Goal: Information Seeking & Learning: Learn about a topic

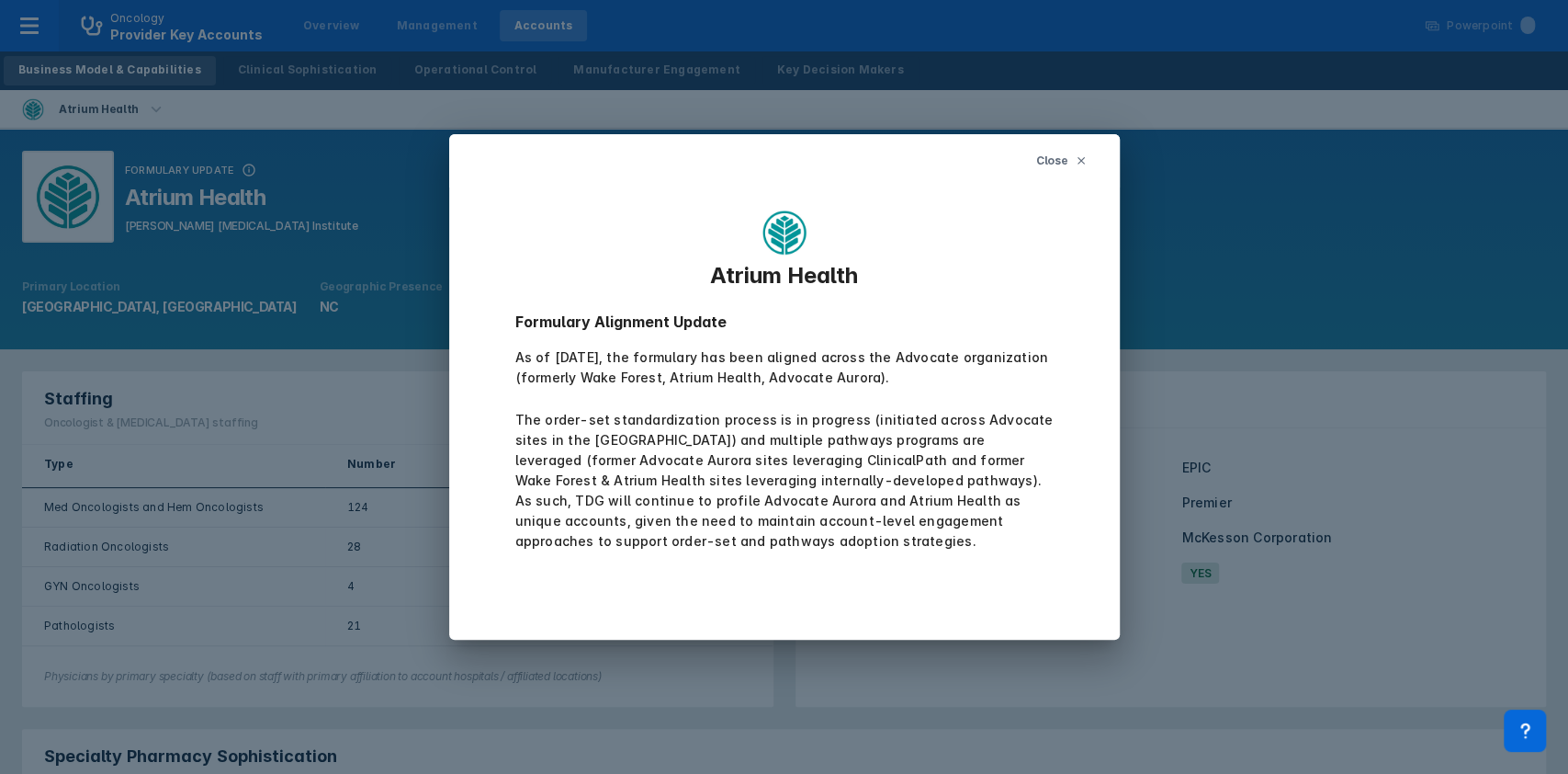
click at [1058, 165] on span "Close" at bounding box center [1051, 160] width 33 height 17
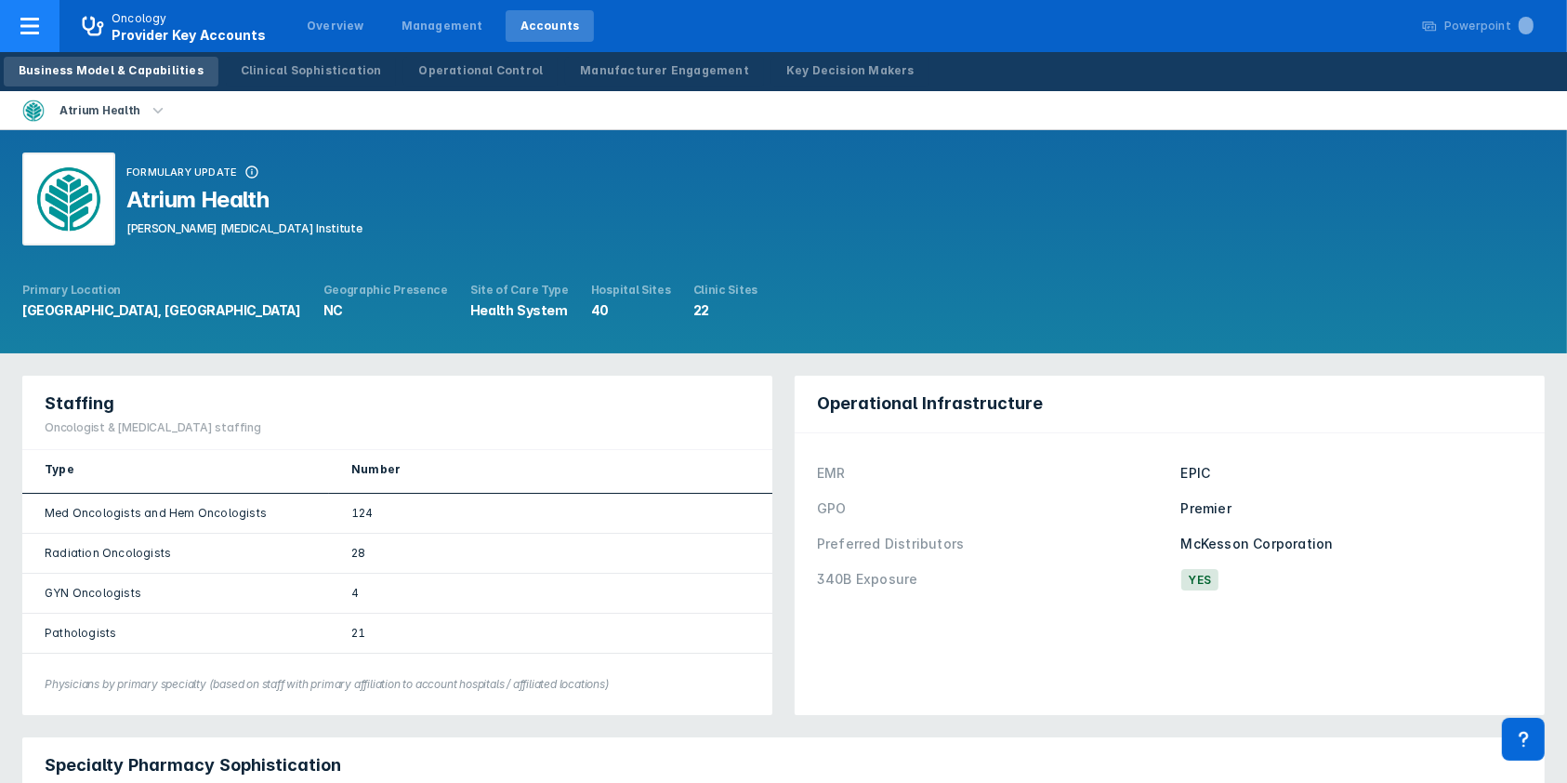
click at [37, 25] on icon at bounding box center [29, 26] width 19 height 17
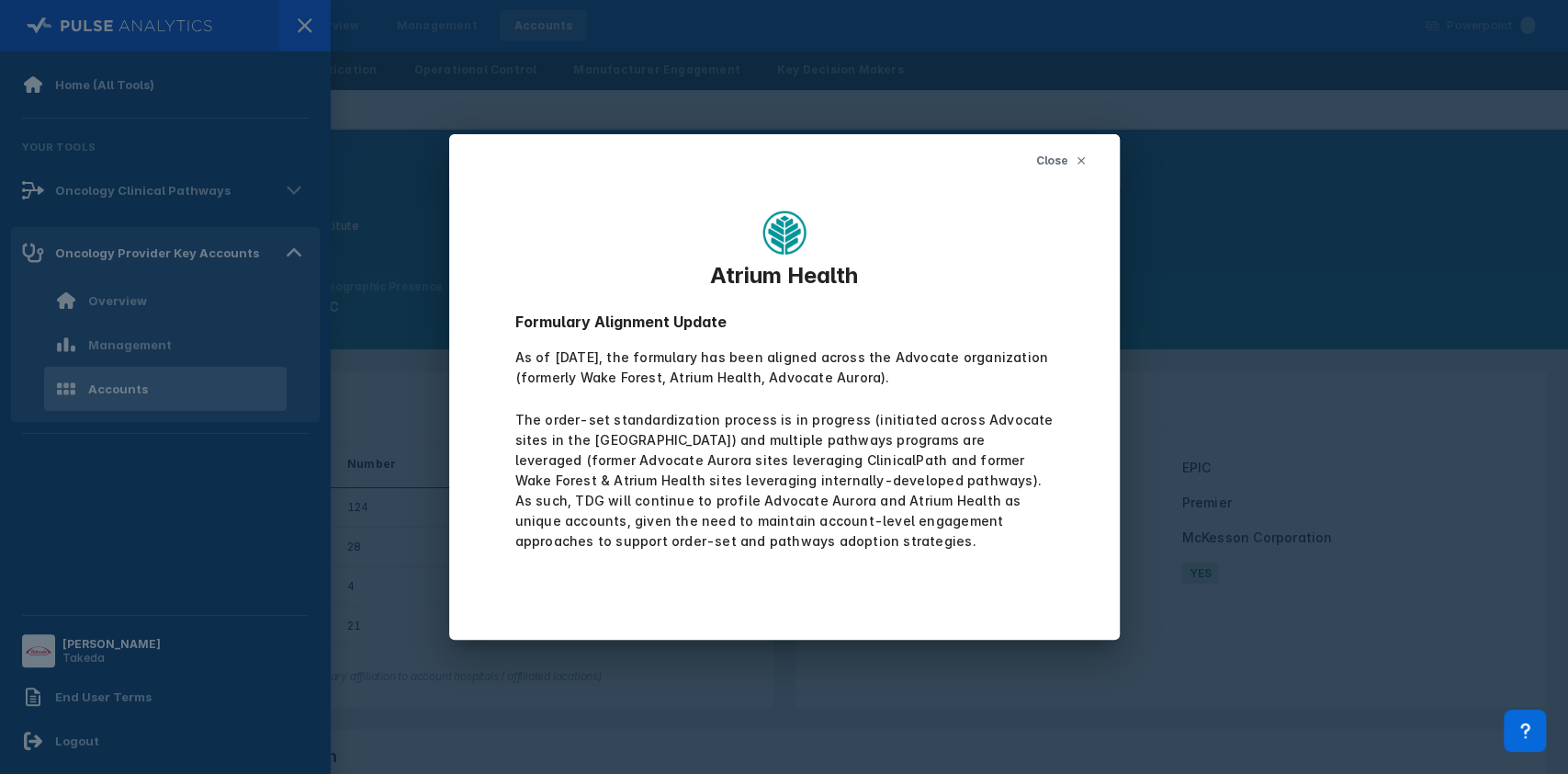
click at [1051, 158] on span "Close" at bounding box center [1051, 160] width 33 height 17
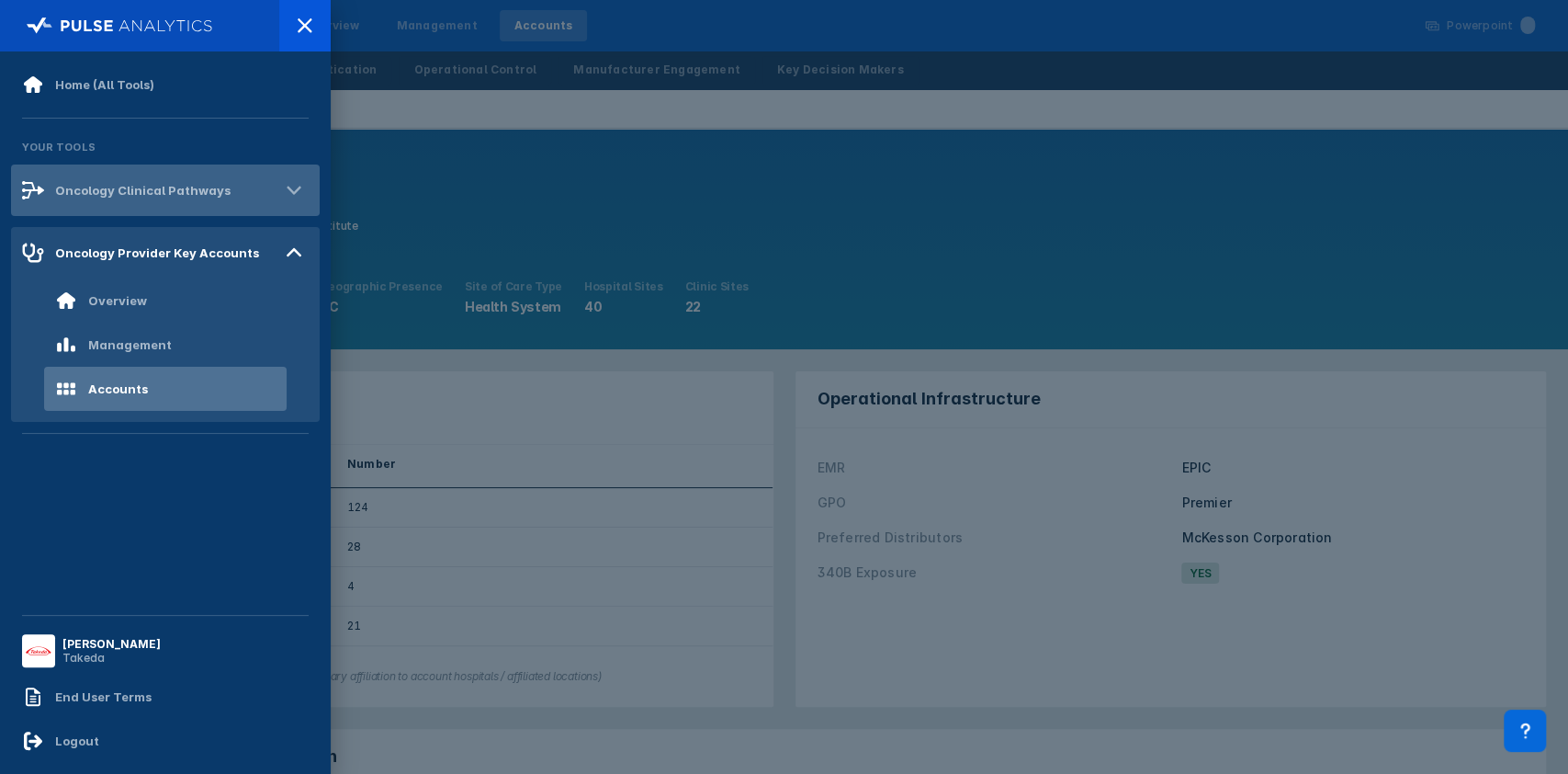
click at [147, 193] on div "Oncology Clinical Pathways" at bounding box center [143, 190] width 176 height 15
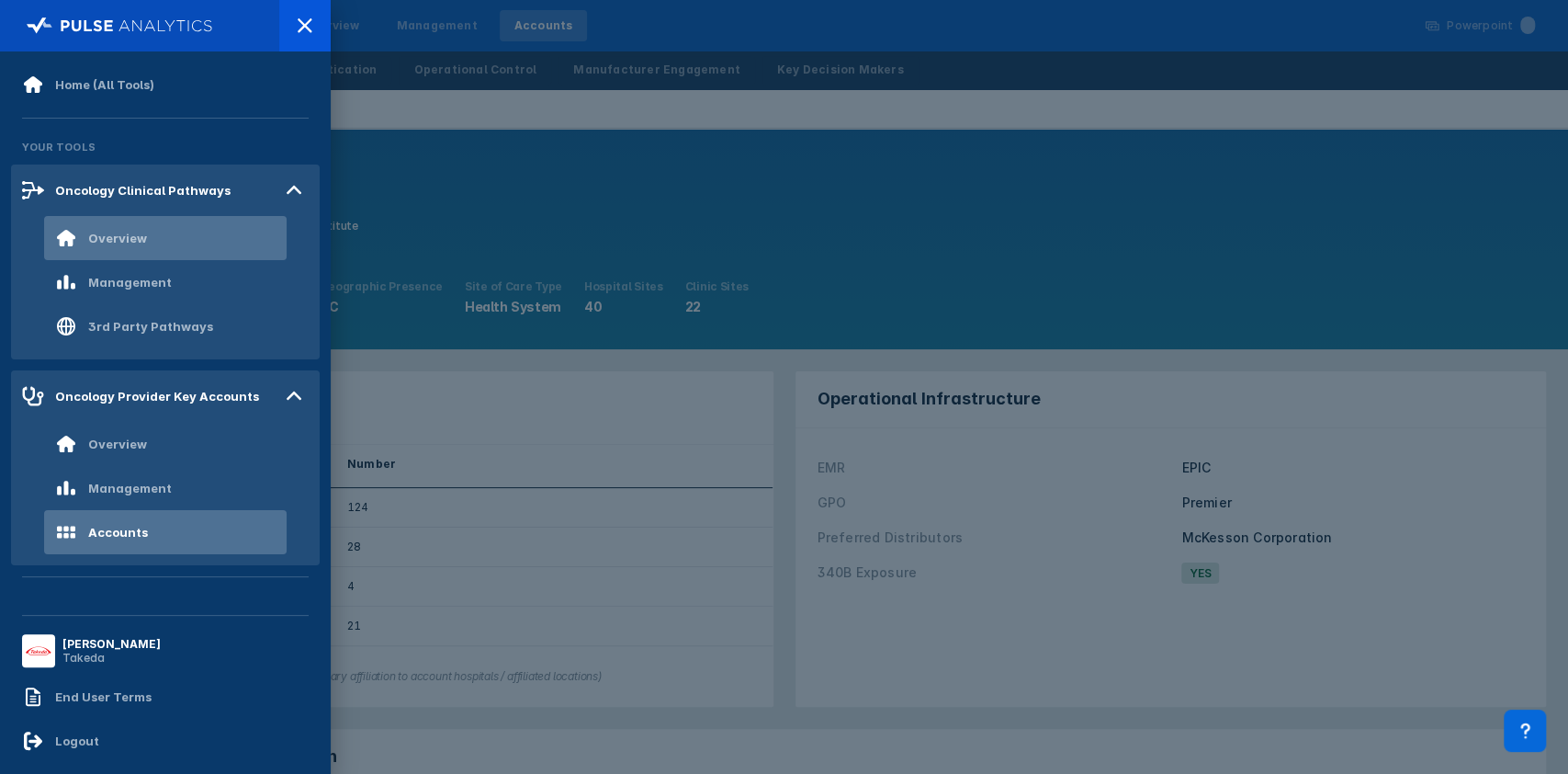
click at [148, 240] on div "Overview" at bounding box center [165, 237] width 242 height 44
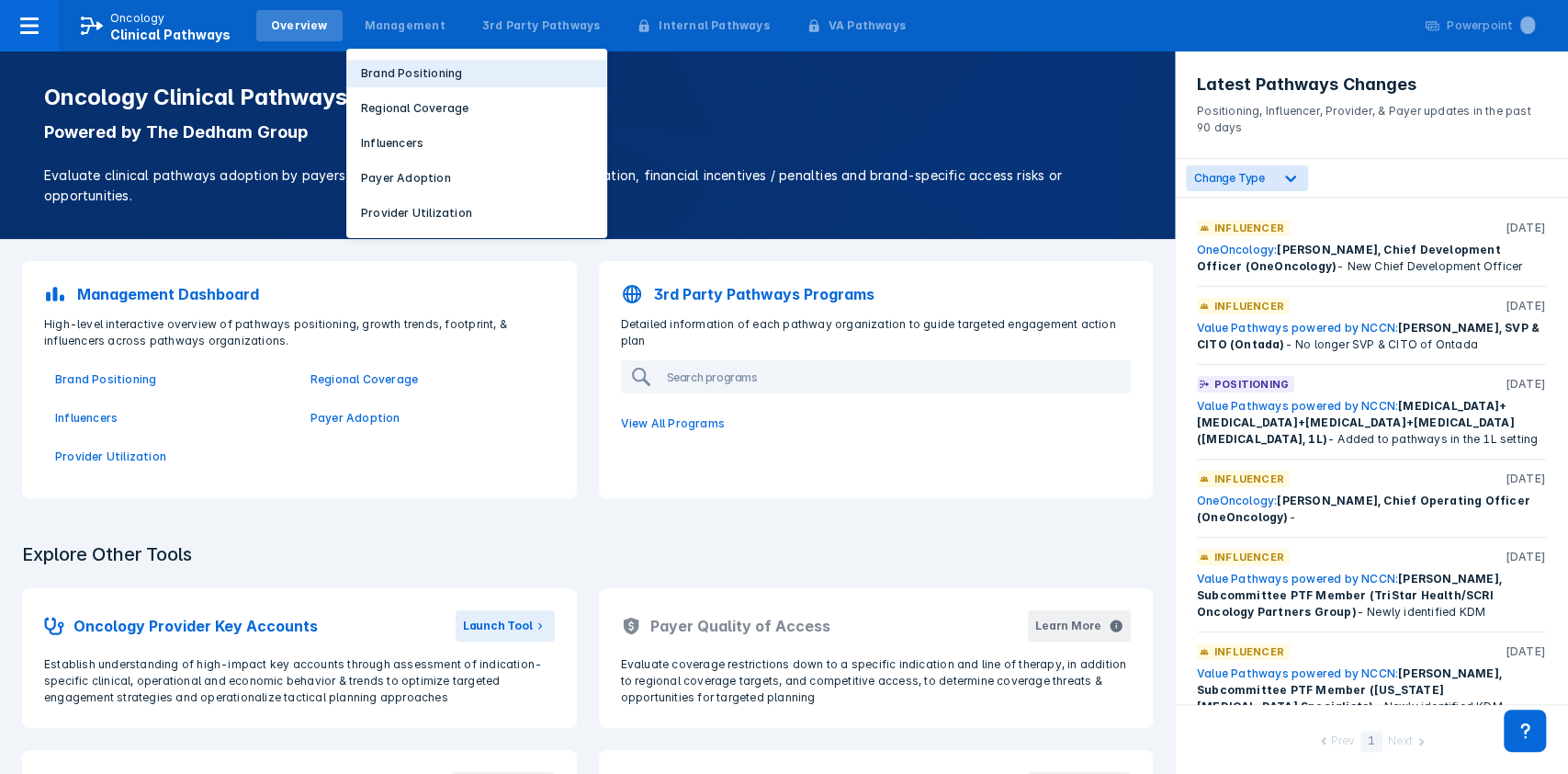
click at [404, 70] on p "Brand Positioning" at bounding box center [411, 73] width 101 height 17
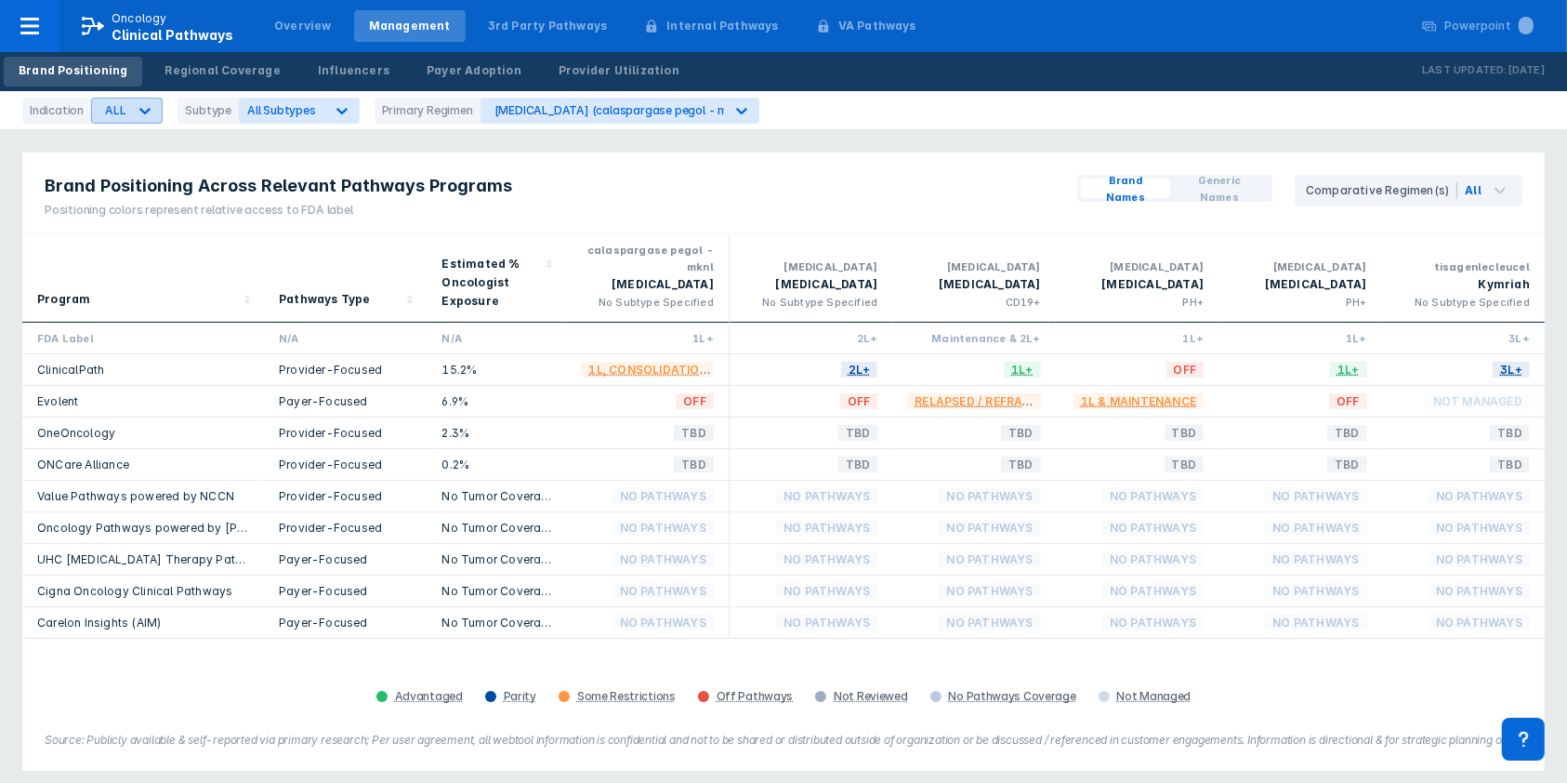
click at [138, 114] on icon at bounding box center [145, 110] width 19 height 19
click at [140, 185] on div "CML" at bounding box center [148, 189] width 105 height 36
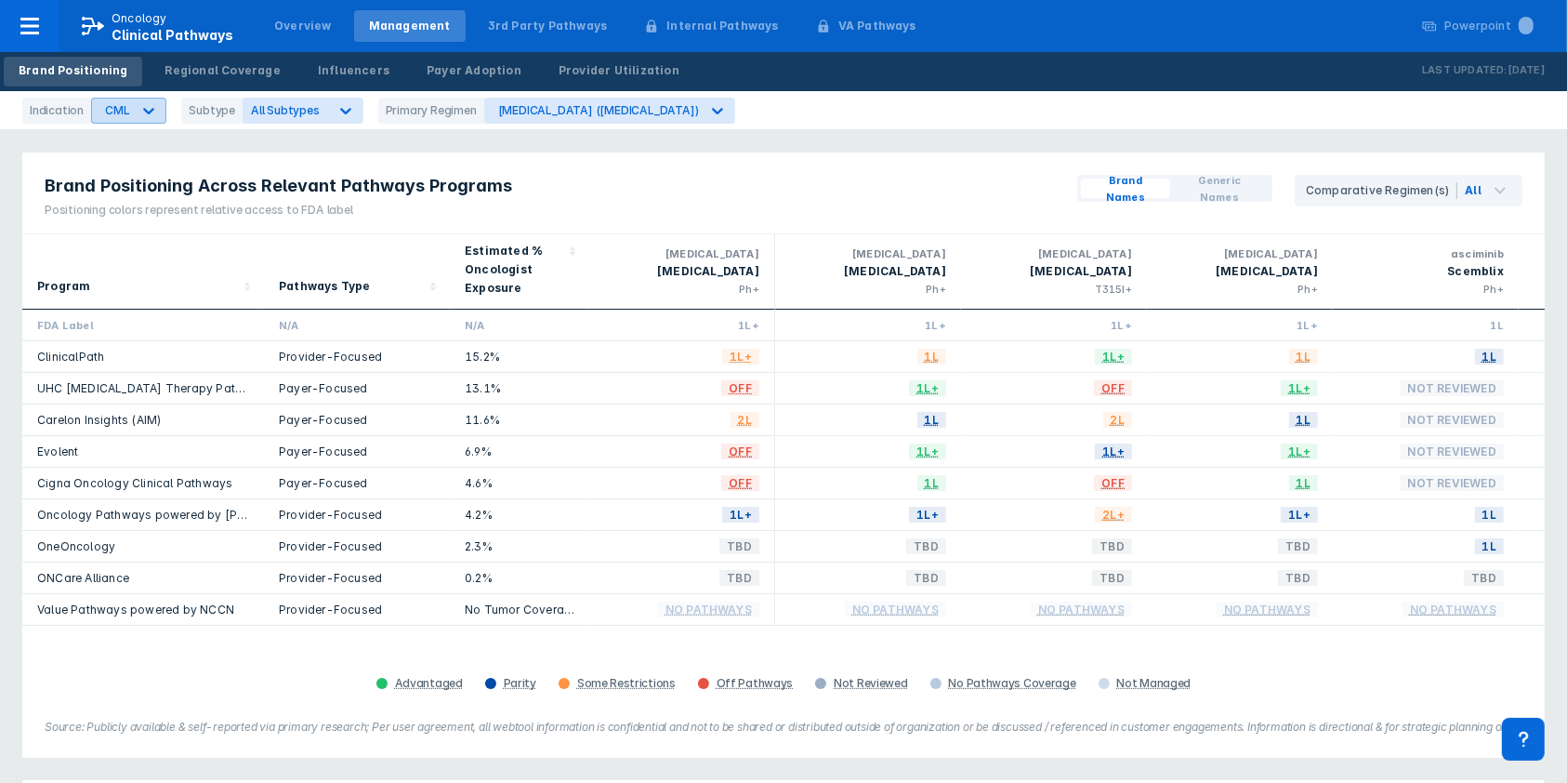
click at [146, 108] on icon at bounding box center [148, 110] width 19 height 19
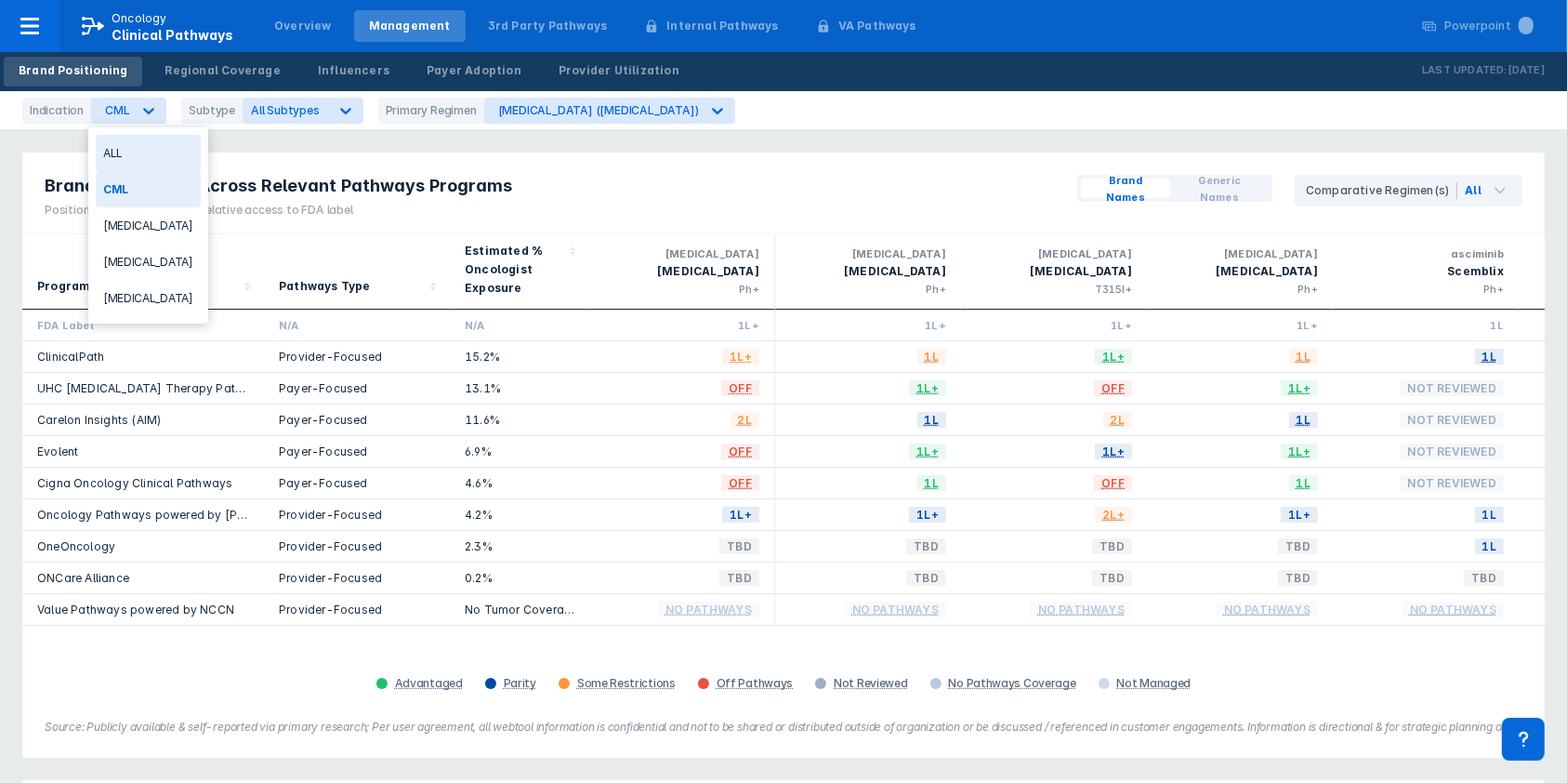
click at [131, 147] on div "ALL" at bounding box center [148, 153] width 105 height 36
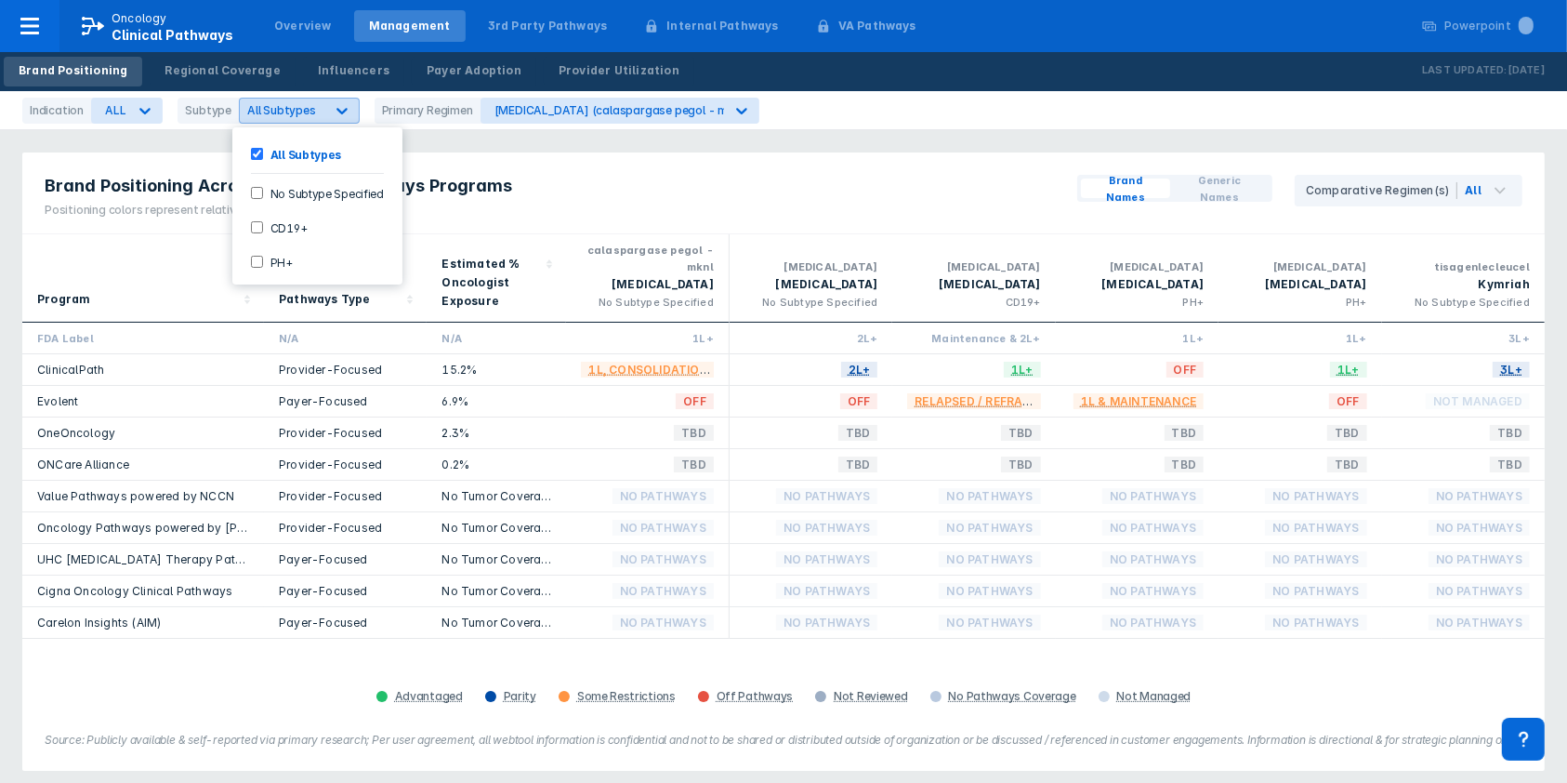
click at [339, 107] on icon at bounding box center [342, 110] width 19 height 19
click at [258, 264] on div "PH+" at bounding box center [317, 261] width 155 height 31
